Goal: Register for event/course

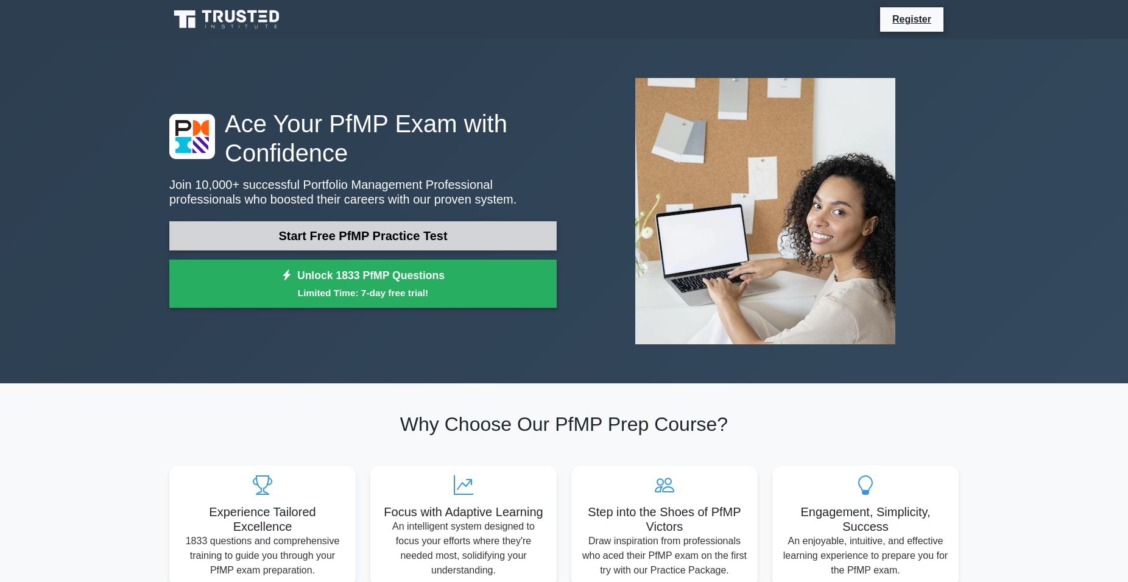
click at [424, 237] on link "Start Free PfMP Practice Test" at bounding box center [362, 235] width 387 height 29
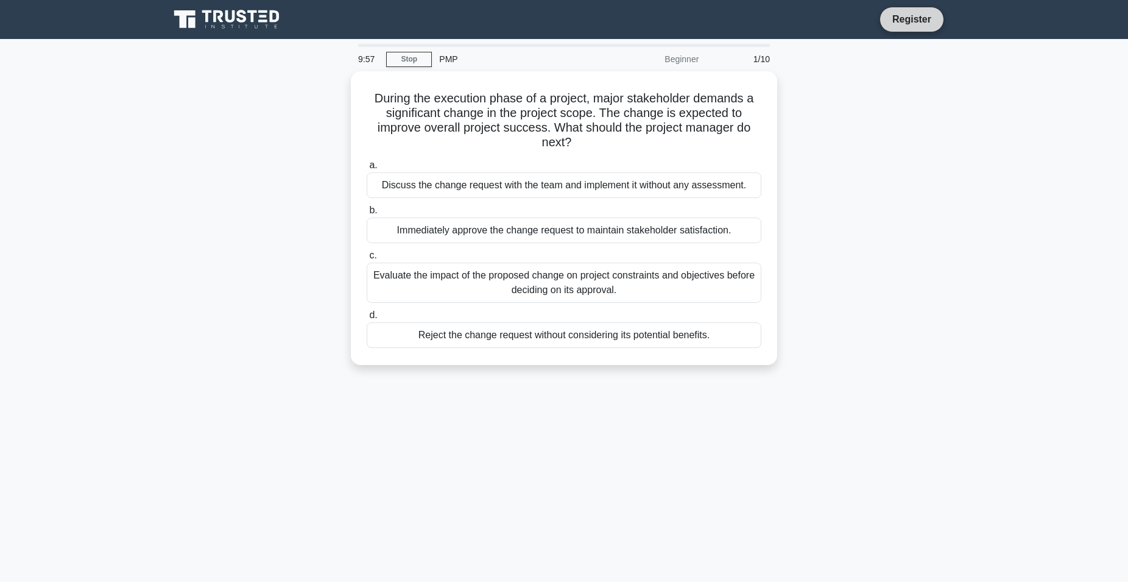
click at [907, 19] on link "Register" at bounding box center [912, 19] width 54 height 15
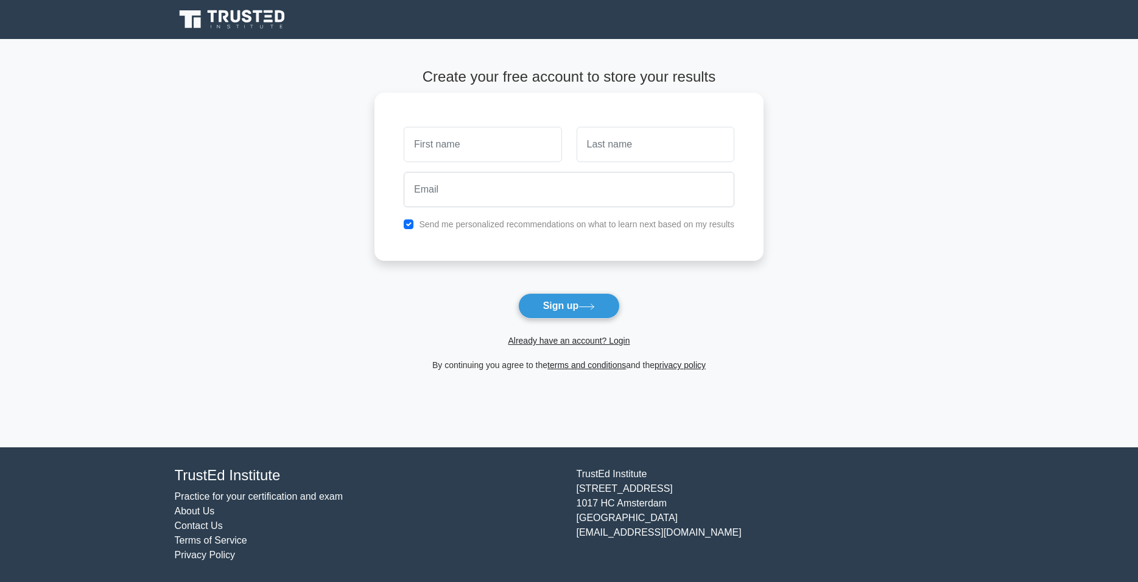
click at [464, 144] on input "text" at bounding box center [483, 144] width 158 height 35
click at [518, 293] on button "Sign up" at bounding box center [569, 306] width 102 height 26
click at [924, 239] on main "Create your free account to store your results Send me personalized recommendat…" at bounding box center [569, 243] width 1138 height 408
